Goal: Task Accomplishment & Management: Use online tool/utility

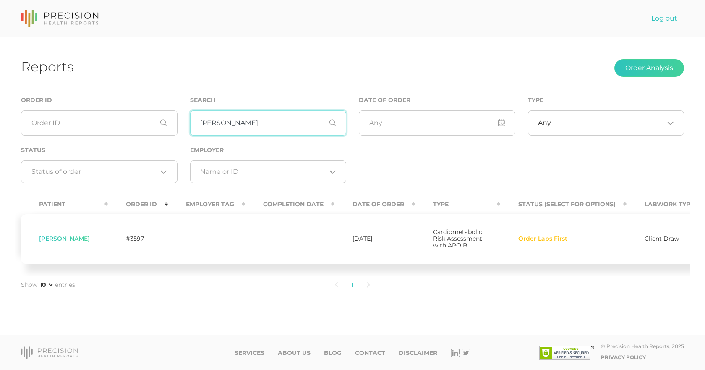
drag, startPoint x: 251, startPoint y: 123, endPoint x: 108, endPoint y: 115, distance: 143.7
click at [108, 115] on div "Order ID Search [PERSON_NAME] Date of Order Type Any Loading... Status Loading.…" at bounding box center [353, 143] width 676 height 97
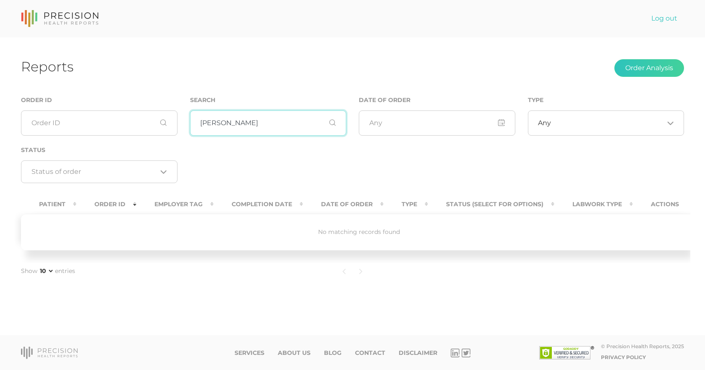
type input "[PERSON_NAME]"
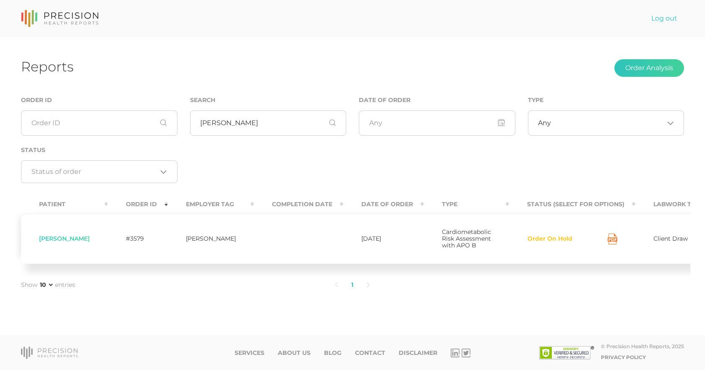
click at [550, 243] on button "Order On Hold" at bounding box center [550, 239] width 46 height 8
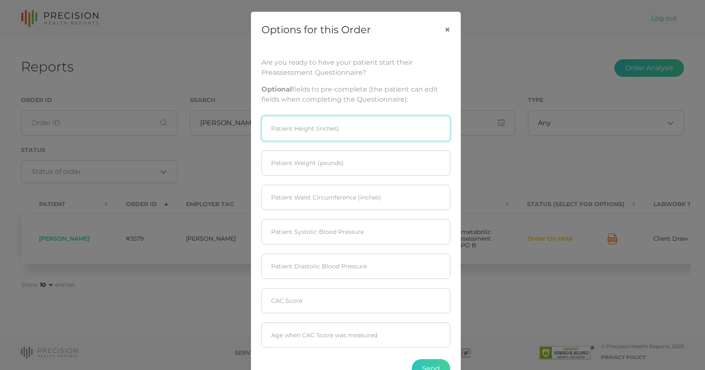
click at [322, 132] on input "text" at bounding box center [355, 128] width 189 height 25
type input "69.5"
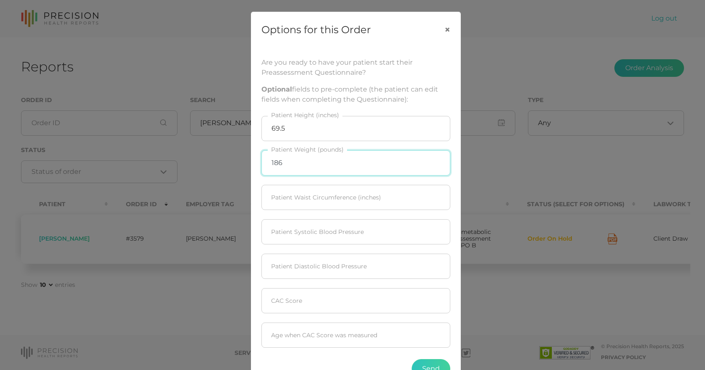
type input "186"
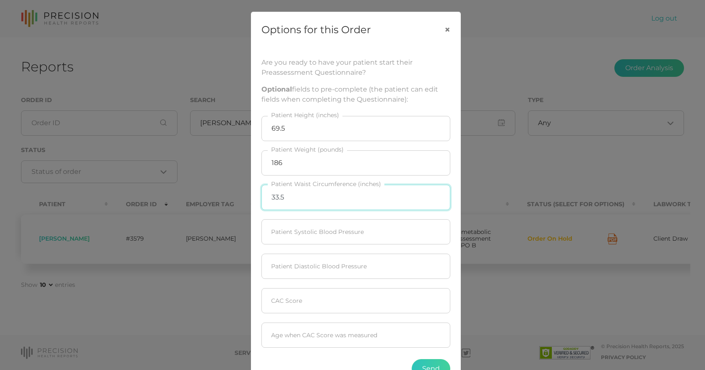
type input "33.5"
type input "112"
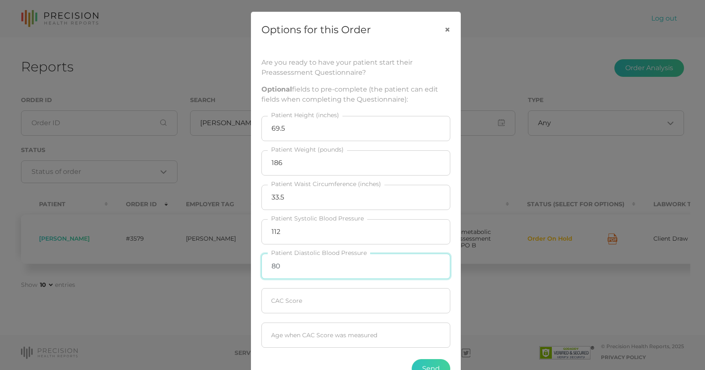
type input "80"
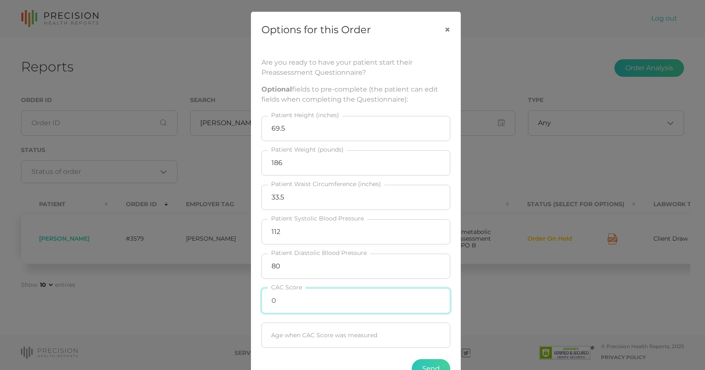
type input "0"
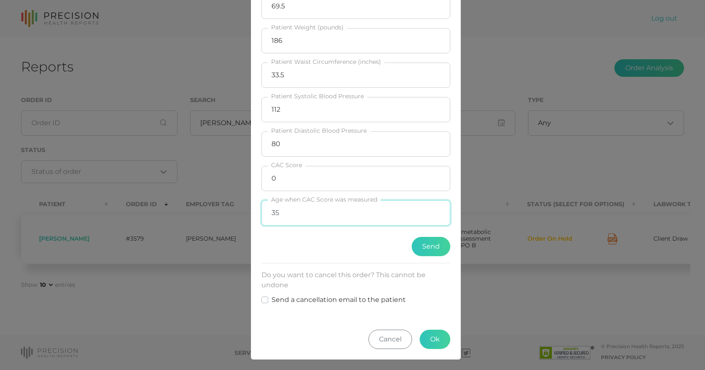
scroll to position [123, 0]
type input "35"
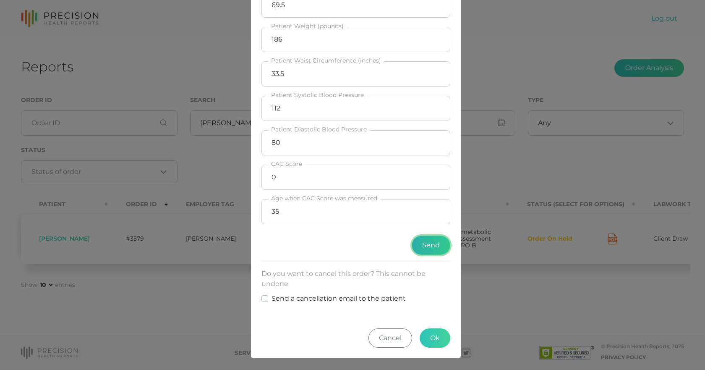
click at [431, 242] on button "Send" at bounding box center [431, 244] width 39 height 19
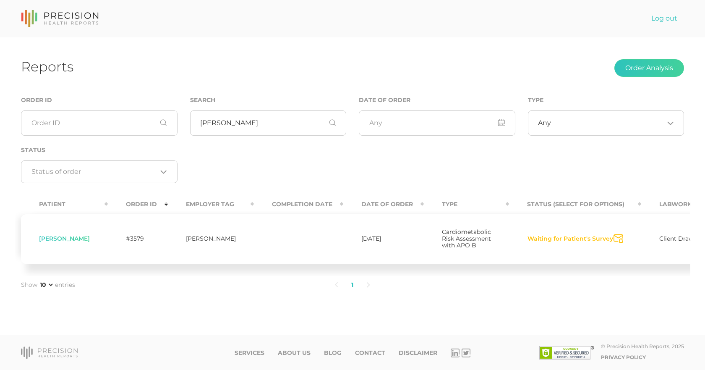
click at [556, 240] on button "Waiting for Patient's Survey" at bounding box center [570, 239] width 86 height 8
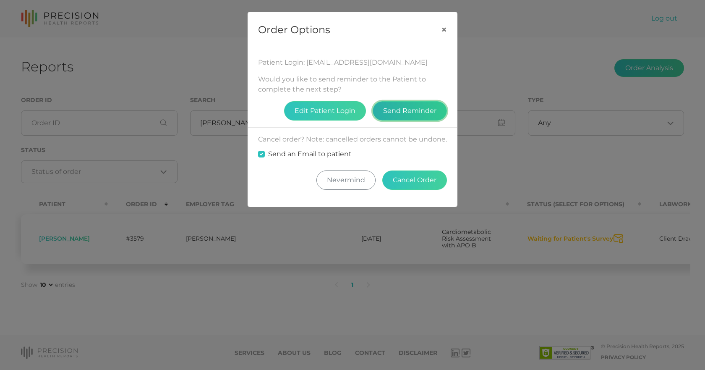
click at [398, 107] on button "Send Reminder" at bounding box center [410, 110] width 74 height 19
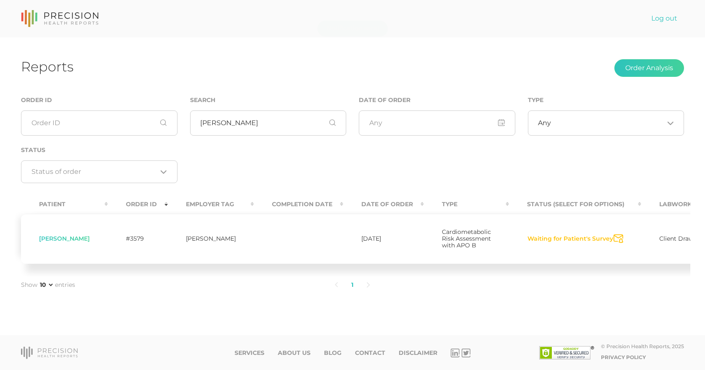
click at [547, 243] on button "Waiting for Patient's Survey" at bounding box center [570, 239] width 86 height 8
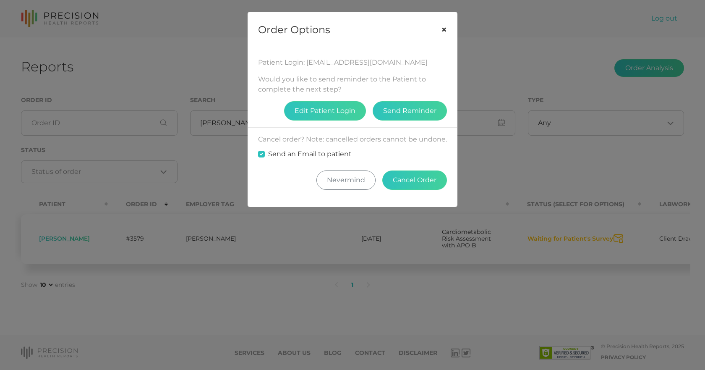
click at [443, 25] on button "×" at bounding box center [444, 29] width 26 height 35
